Goal: Information Seeking & Learning: Find specific fact

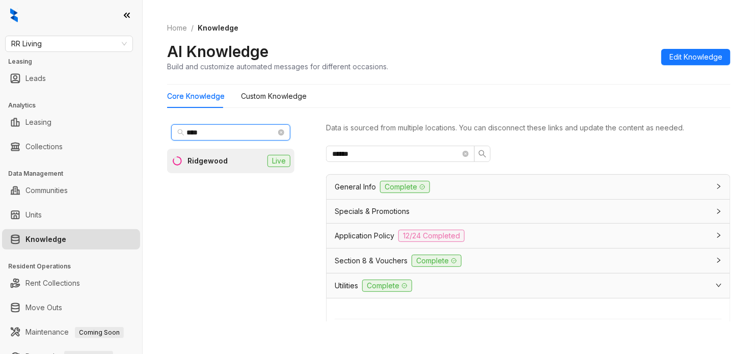
click at [222, 130] on input "****" at bounding box center [231, 132] width 90 height 11
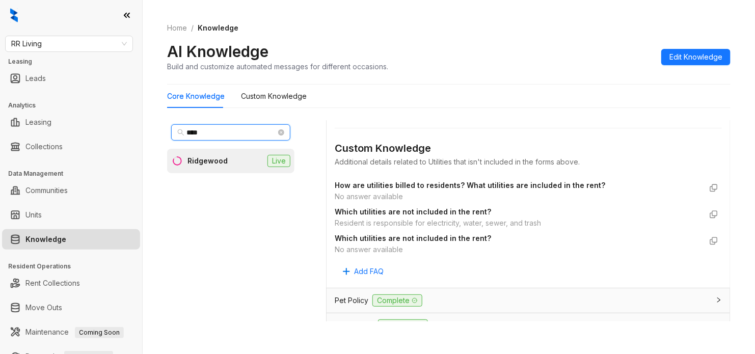
click at [222, 130] on input "****" at bounding box center [231, 132] width 90 height 11
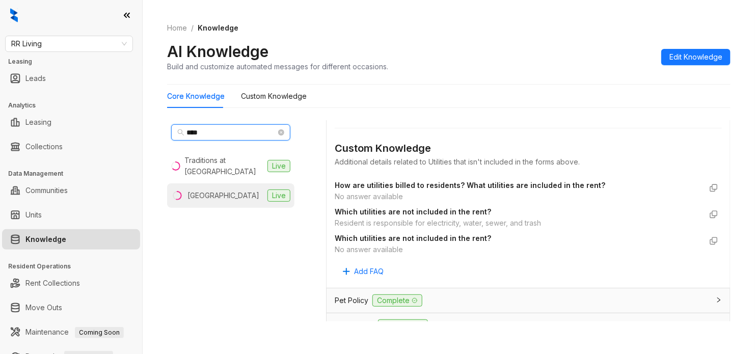
type input "****"
click at [237, 189] on li "West End Lodge Live" at bounding box center [230, 195] width 127 height 24
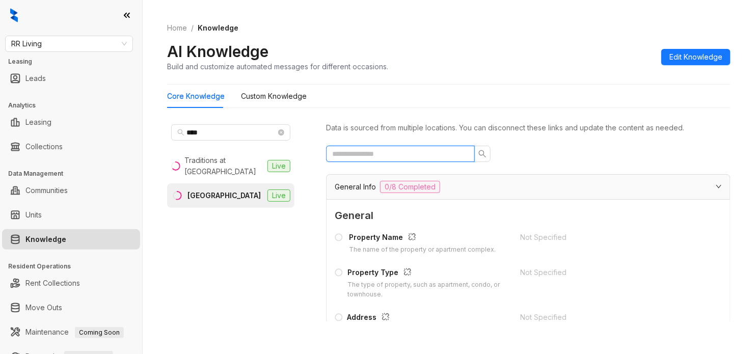
click at [451, 154] on input "text" at bounding box center [396, 153] width 128 height 11
type input "*"
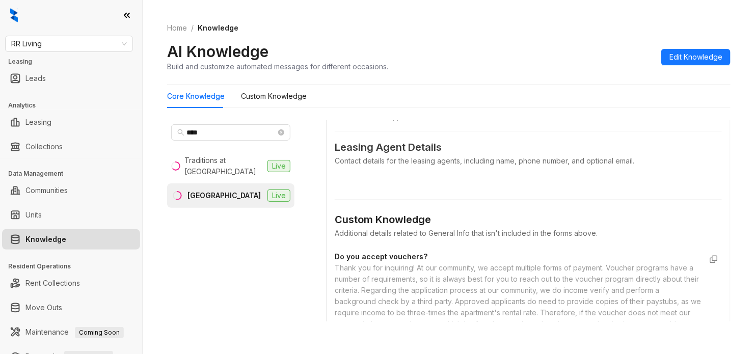
scroll to position [72, 0]
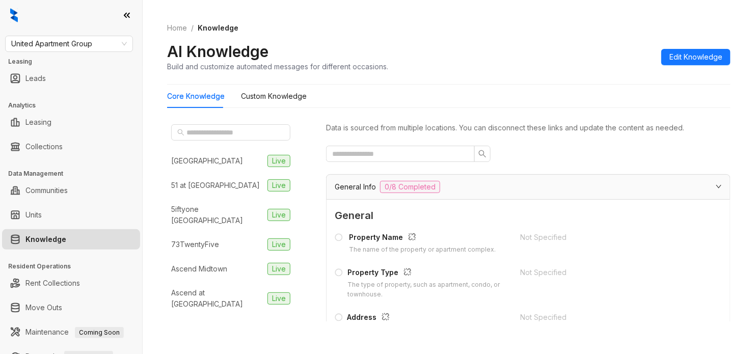
click at [66, 34] on div "United Apartment Group Leasing Leads Analytics Leasing Collections Data Managem…" at bounding box center [71, 177] width 142 height 354
click at [82, 46] on span "United Apartment Group" at bounding box center [69, 43] width 116 height 15
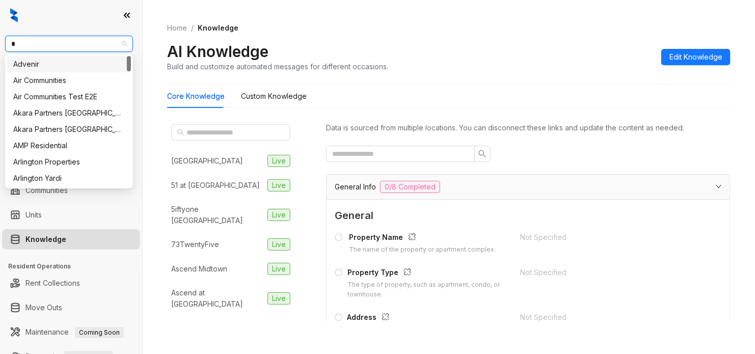
type input "**"
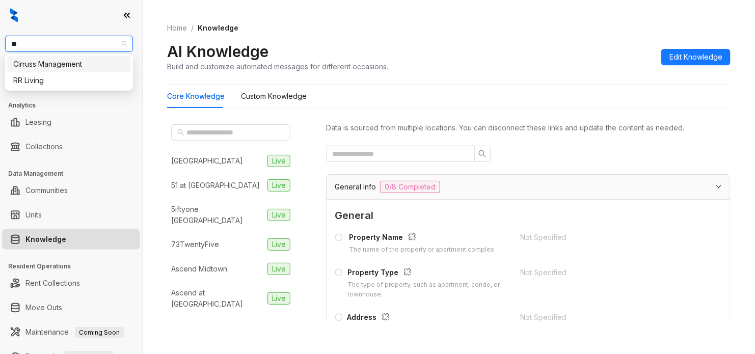
click at [97, 64] on div "Cirruss Management" at bounding box center [69, 64] width 112 height 11
click at [97, 64] on h3 "Leasing" at bounding box center [75, 61] width 134 height 9
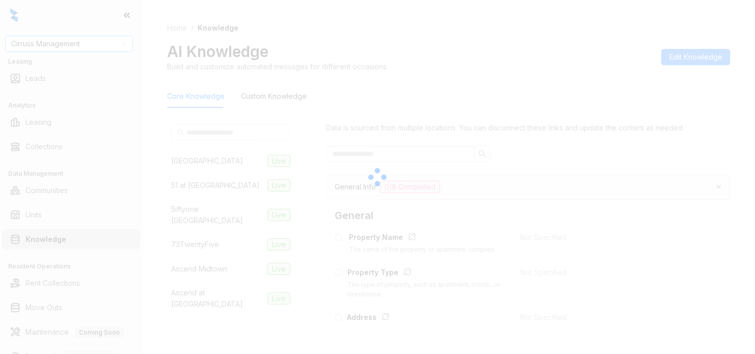
click at [92, 41] on div at bounding box center [377, 177] width 755 height 354
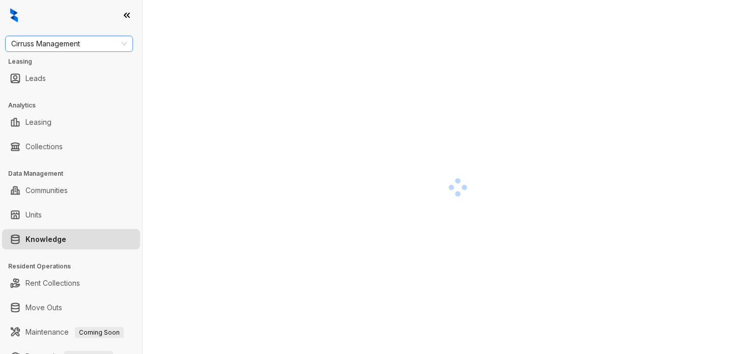
click at [95, 42] on span "Cirruss Management" at bounding box center [69, 43] width 116 height 15
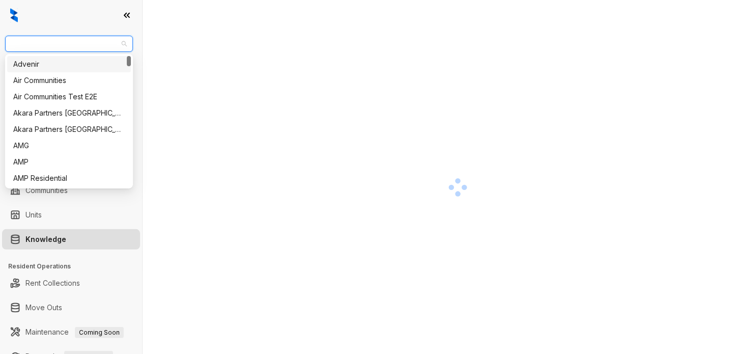
click at [95, 42] on span "Cirruss Management" at bounding box center [69, 43] width 116 height 15
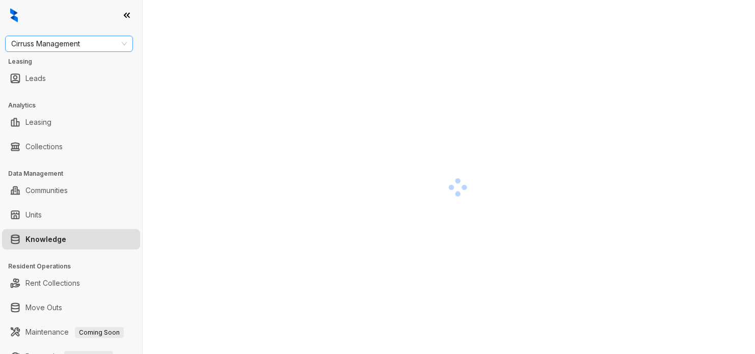
drag, startPoint x: 0, startPoint y: 0, endPoint x: 95, endPoint y: 42, distance: 103.5
click at [95, 42] on span "Cirruss Management" at bounding box center [69, 43] width 116 height 15
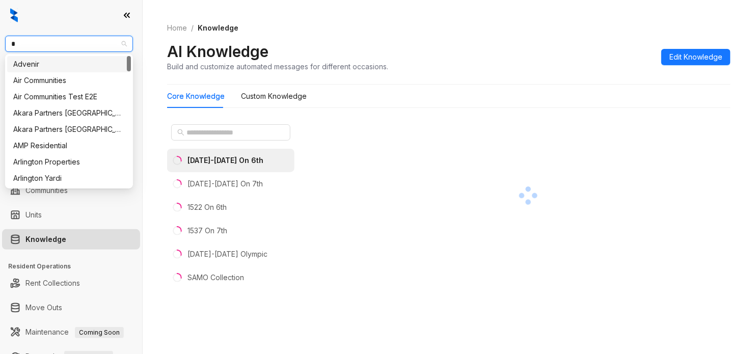
type input "**"
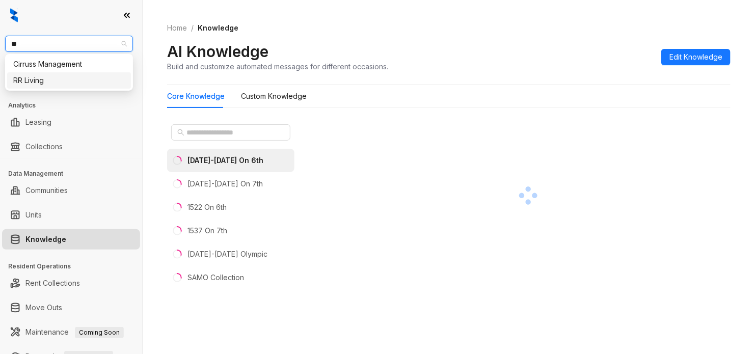
click at [72, 78] on div "RR Living" at bounding box center [69, 80] width 112 height 11
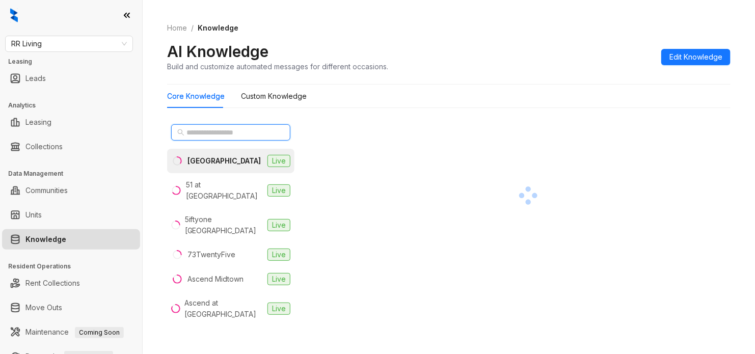
click at [249, 132] on input "text" at bounding box center [231, 132] width 90 height 11
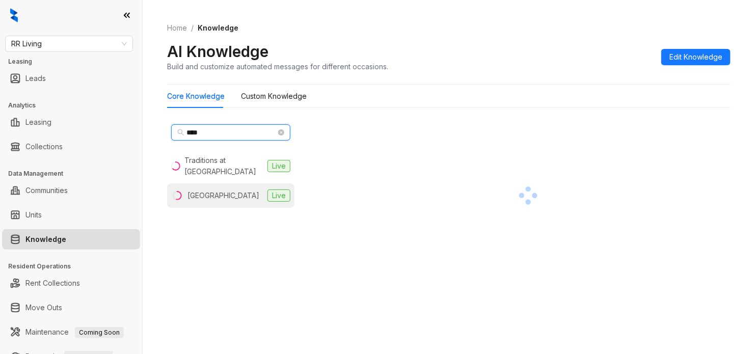
type input "****"
click at [231, 192] on div "West End Lodge" at bounding box center [223, 195] width 72 height 11
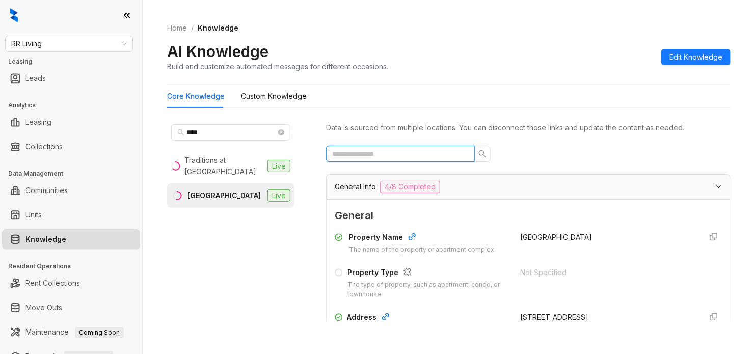
click at [415, 153] on input "text" at bounding box center [396, 153] width 128 height 11
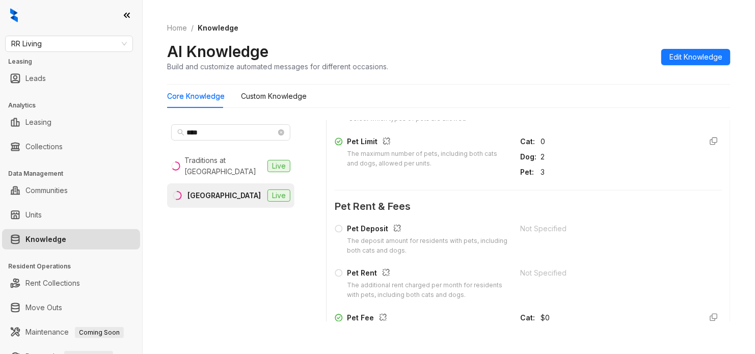
scroll to position [318, 0]
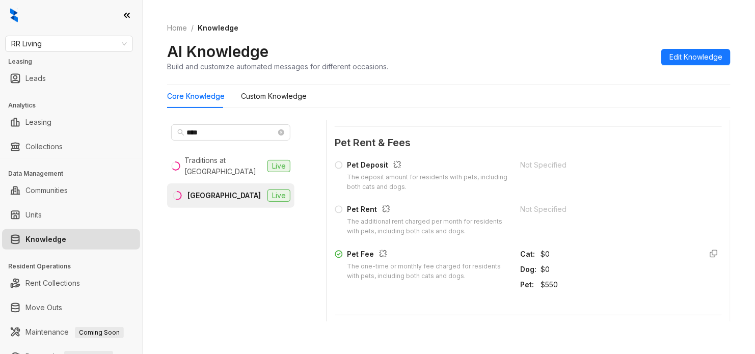
type input "***"
click at [540, 290] on div "$550" at bounding box center [616, 284] width 153 height 11
click at [541, 287] on div "$550" at bounding box center [616, 284] width 153 height 11
drag, startPoint x: 541, startPoint y: 287, endPoint x: 525, endPoint y: 289, distance: 15.9
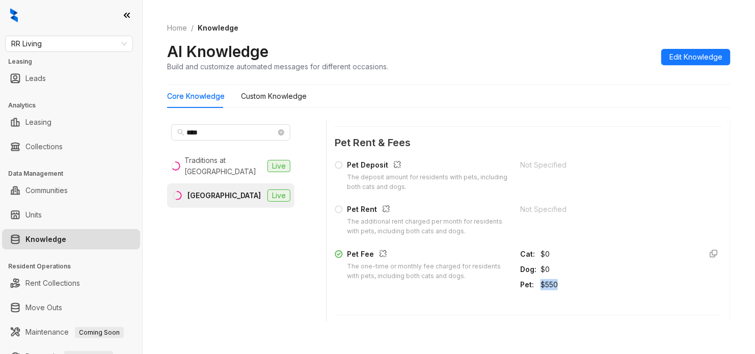
click at [540, 289] on div "$550" at bounding box center [616, 284] width 153 height 11
copy div "$550"
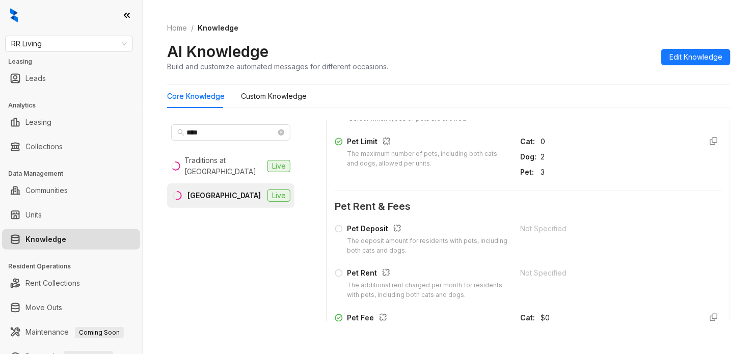
scroll to position [0, 0]
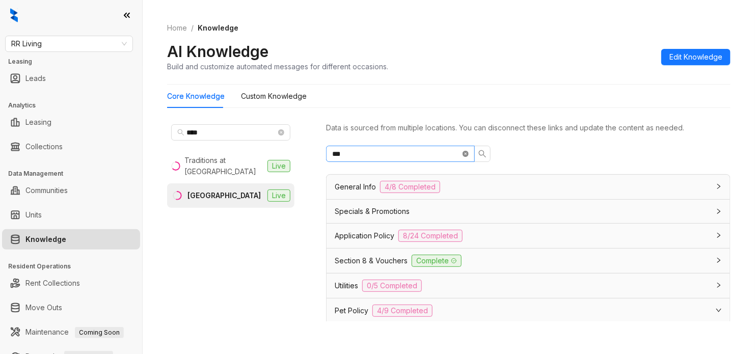
click at [464, 155] on icon "close-circle" at bounding box center [465, 154] width 6 height 6
click at [550, 184] on div "General Info 4/8 Completed" at bounding box center [522, 187] width 375 height 12
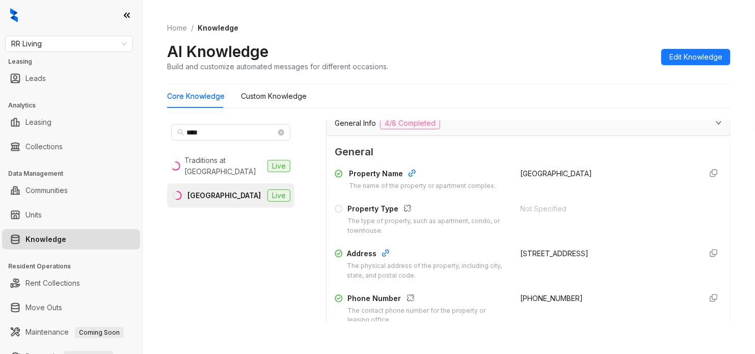
scroll to position [191, 0]
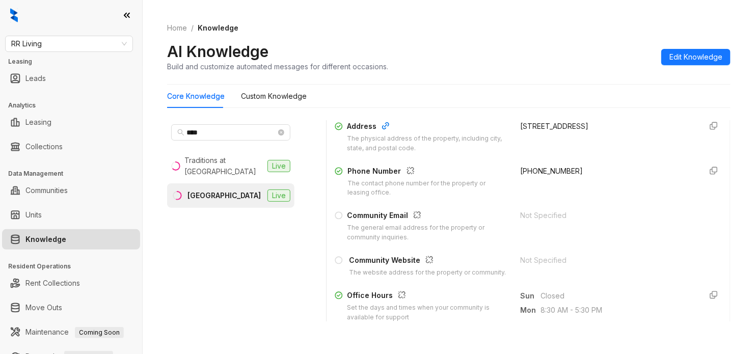
click at [528, 172] on span "+14098925000" at bounding box center [551, 170] width 63 height 9
drag, startPoint x: 528, startPoint y: 172, endPoint x: 503, endPoint y: 172, distance: 24.9
click at [503, 172] on div "Phone Number The contact phone number for the property or leasing office. +1409…" at bounding box center [528, 181] width 387 height 33
copy span "+14098925000"
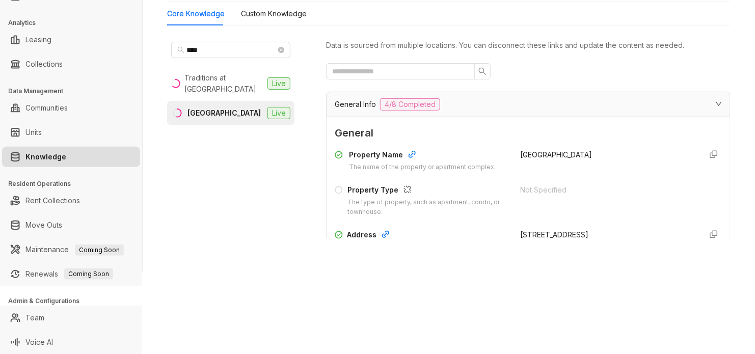
scroll to position [0, 0]
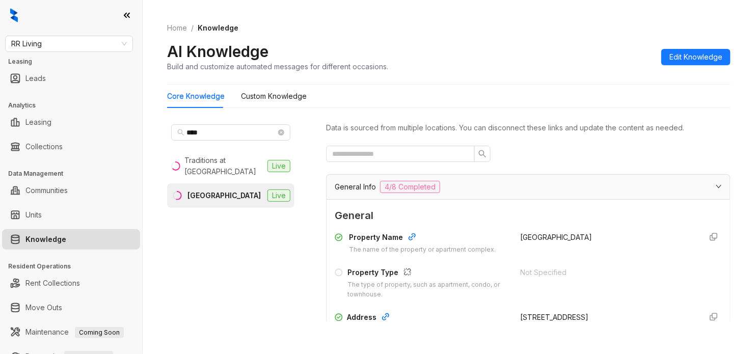
click at [566, 52] on div "AI Knowledge Build and customize automated messages for different occasions. Ed…" at bounding box center [448, 57] width 563 height 30
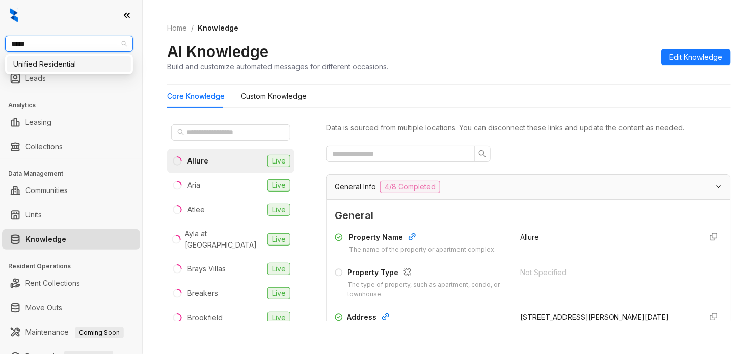
type input "******"
click at [102, 63] on div "Unified Residential" at bounding box center [69, 64] width 112 height 11
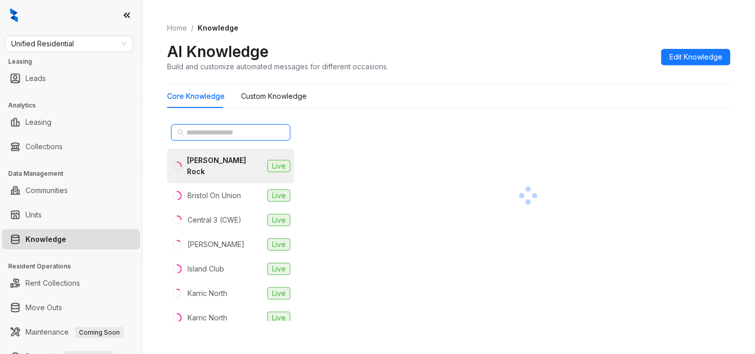
click at [233, 138] on input "text" at bounding box center [231, 132] width 90 height 11
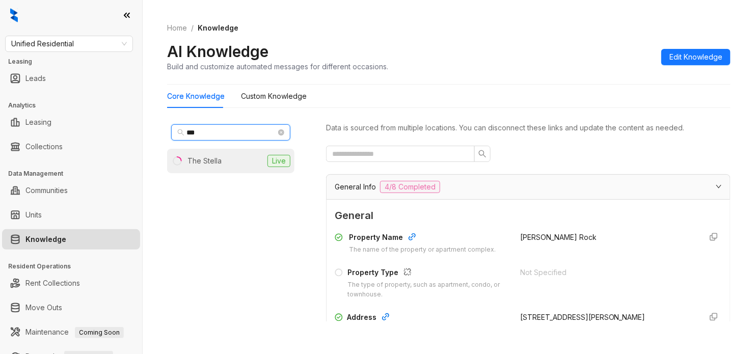
type input "***"
click at [240, 166] on li "The Stella Live" at bounding box center [230, 161] width 127 height 24
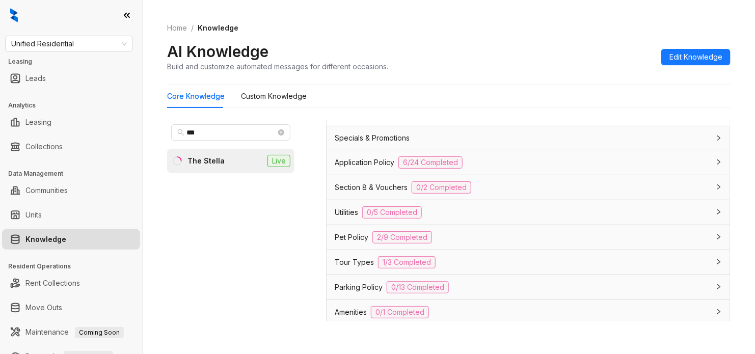
scroll to position [761, 0]
